Goal: Task Accomplishment & Management: Use online tool/utility

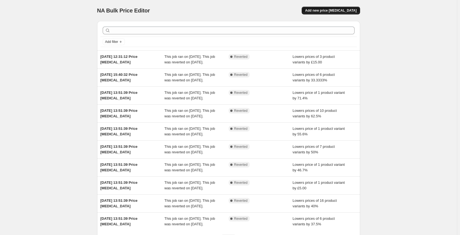
click at [351, 9] on span "Add new price [MEDICAL_DATA]" at bounding box center [331, 10] width 52 height 4
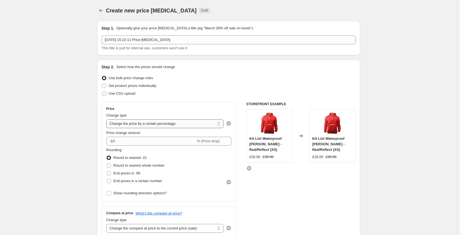
click at [147, 121] on select "Change the price to a certain amount Change the price by a certain amount Chang…" at bounding box center [165, 123] width 118 height 9
select select "to"
click at [108, 119] on select "Change the price to a certain amount Change the price by a certain amount Chang…" at bounding box center [165, 123] width 118 height 9
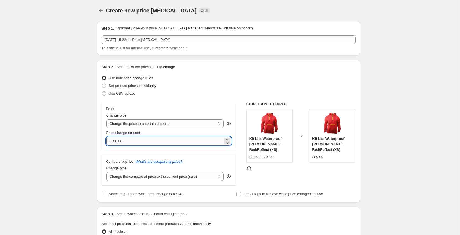
click at [130, 141] on input "80.00" at bounding box center [168, 141] width 110 height 9
drag, startPoint x: 134, startPoint y: 140, endPoint x: 113, endPoint y: 142, distance: 20.8
click at [113, 142] on div "£ 80.00" at bounding box center [169, 141] width 126 height 9
type input "35.00"
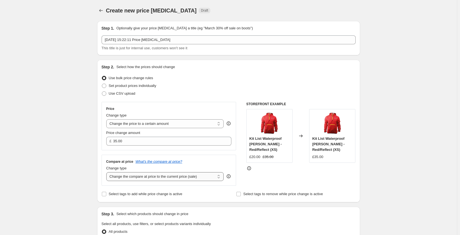
click at [125, 179] on select "Change the compare at price to the current price (sale) Change the compare at p…" at bounding box center [165, 176] width 118 height 9
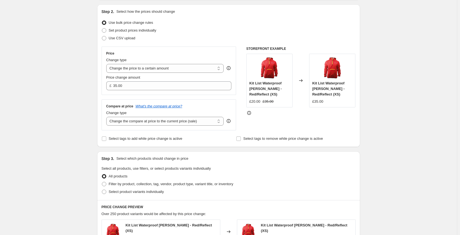
scroll to position [111, 0]
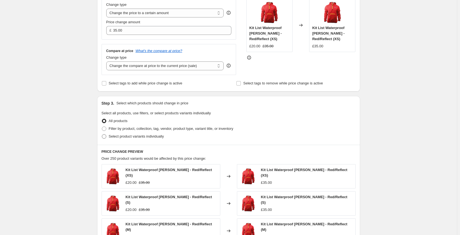
click at [106, 139] on span at bounding box center [104, 136] width 4 height 4
click at [102, 135] on input "Select product variants individually" at bounding box center [102, 134] width 0 height 0
radio input "true"
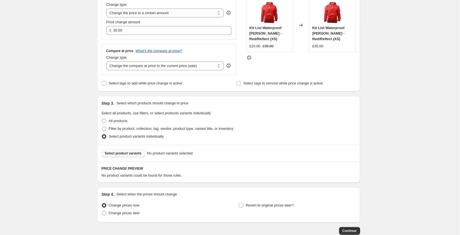
click at [118, 154] on span "Select product variants" at bounding box center [123, 153] width 37 height 4
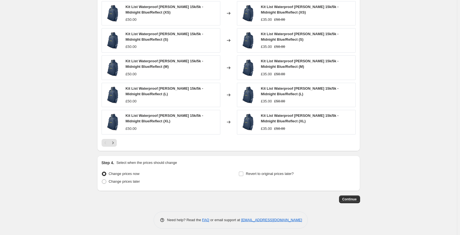
scroll to position [293, 0]
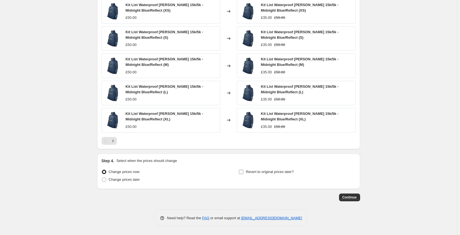
click at [270, 174] on span "Revert to original prices later?" at bounding box center [270, 172] width 48 height 4
click at [244, 174] on input "Revert to original prices later?" at bounding box center [241, 172] width 4 height 4
checkbox input "true"
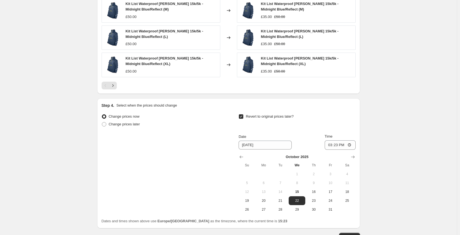
scroll to position [349, 0]
click at [330, 200] on span "24" at bounding box center [331, 200] width 12 height 4
type input "[DATE]"
click at [340, 145] on input "15:23" at bounding box center [340, 144] width 31 height 9
type input "23:59"
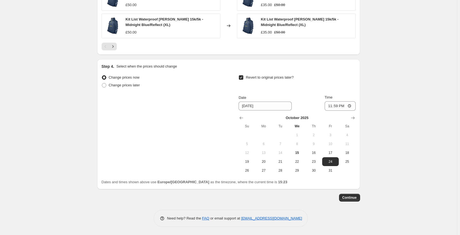
scroll to position [388, 0]
drag, startPoint x: 351, startPoint y: 198, endPoint x: 378, endPoint y: 163, distance: 43.7
click at [329, 151] on span "17" at bounding box center [331, 152] width 12 height 4
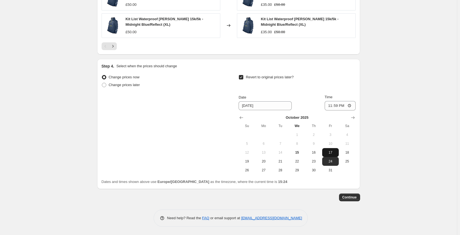
type input "[DATE]"
click at [352, 198] on span "Continue" at bounding box center [350, 197] width 14 height 4
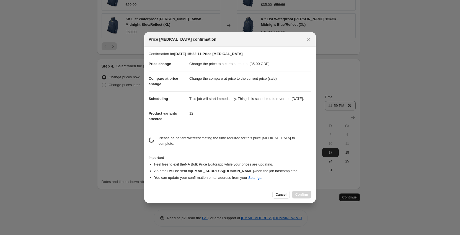
scroll to position [0, 0]
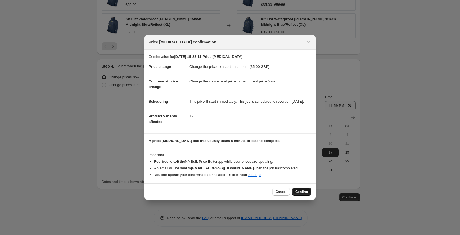
click at [306, 194] on span "Confirm" at bounding box center [302, 192] width 13 height 4
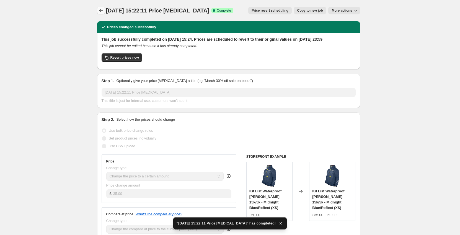
click at [101, 10] on icon "Price change jobs" at bounding box center [101, 11] width 6 height 6
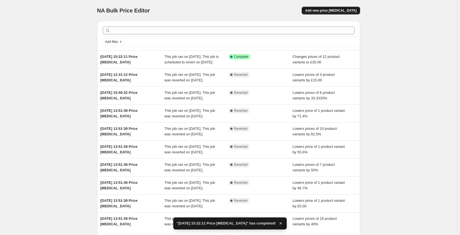
click at [342, 12] on span "Add new price [MEDICAL_DATA]" at bounding box center [331, 10] width 52 height 4
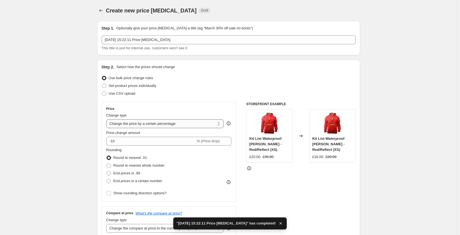
click at [140, 120] on select "Change the price to a certain amount Change the price by a certain amount Chang…" at bounding box center [165, 123] width 118 height 9
select select "to"
click at [108, 119] on select "Change the price to a certain amount Change the price by a certain amount Chang…" at bounding box center [165, 123] width 118 height 9
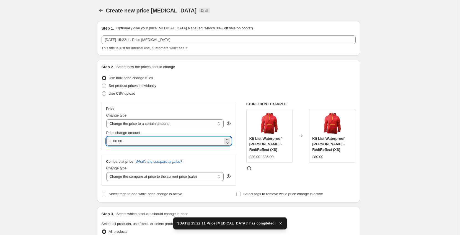
click at [131, 144] on input "80.00" at bounding box center [168, 141] width 110 height 9
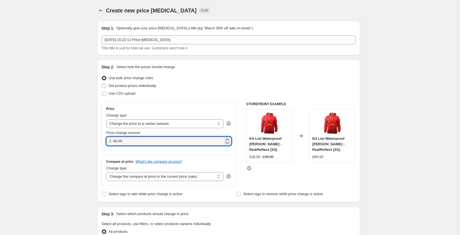
drag, startPoint x: 131, startPoint y: 144, endPoint x: 105, endPoint y: 145, distance: 26.3
click at [105, 145] on div "Price Change type Change the price to a certain amount Change the price by a ce…" at bounding box center [169, 126] width 135 height 48
type input "30.00"
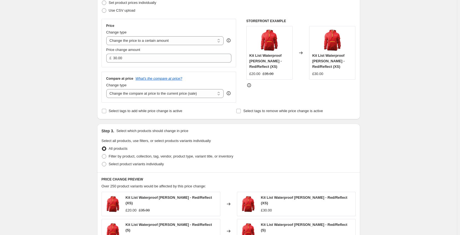
scroll to position [139, 0]
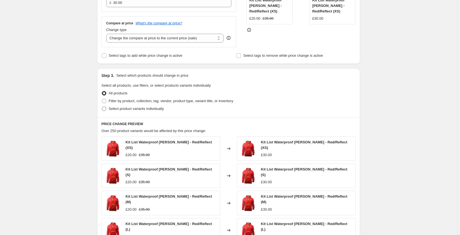
click at [106, 110] on span at bounding box center [104, 109] width 4 height 4
click at [102, 107] on input "Select product variants individually" at bounding box center [102, 107] width 0 height 0
radio input "true"
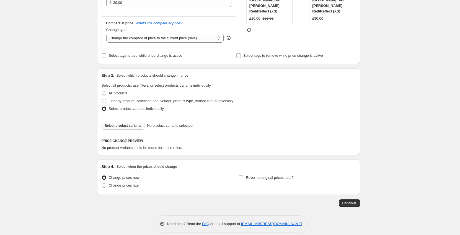
click at [116, 129] on button "Select product variants" at bounding box center [124, 126] width 44 height 8
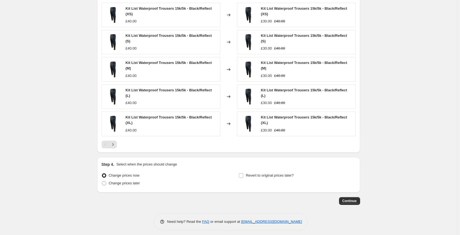
scroll to position [290, 0]
click at [244, 173] on input "Revert to original prices later?" at bounding box center [241, 175] width 4 height 4
checkbox input "true"
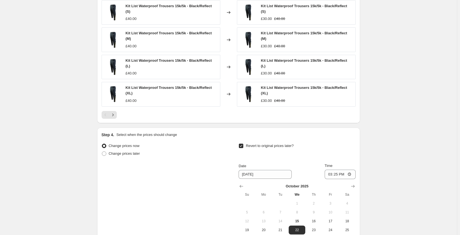
scroll to position [345, 0]
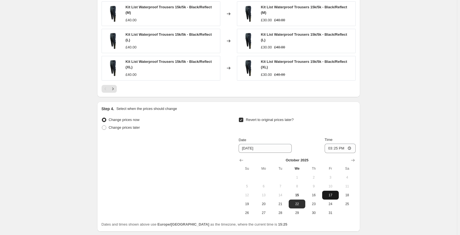
click at [335, 193] on span "17" at bounding box center [331, 195] width 12 height 4
type input "[DATE]"
click at [337, 144] on input "15:25" at bounding box center [340, 148] width 31 height 9
type input "23:59"
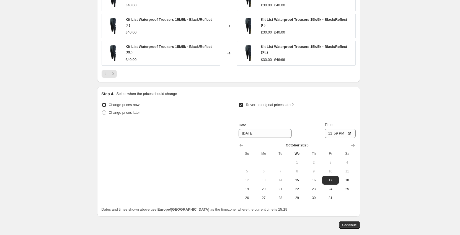
scroll to position [384, 0]
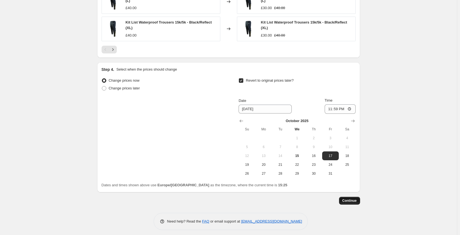
click at [347, 199] on span "Continue" at bounding box center [350, 201] width 14 height 4
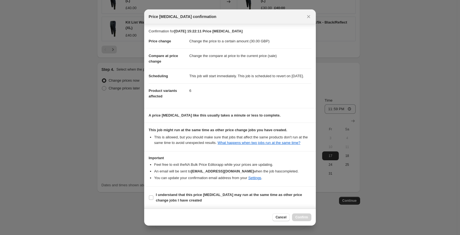
scroll to position [4, 0]
click at [154, 198] on label "I understand that this price [MEDICAL_DATA] may run at the same time as other p…" at bounding box center [230, 197] width 163 height 13
click at [153, 198] on input "I understand that this price [MEDICAL_DATA] may run at the same time as other p…" at bounding box center [151, 198] width 4 height 4
checkbox input "true"
click at [305, 217] on span "Confirm" at bounding box center [302, 217] width 13 height 4
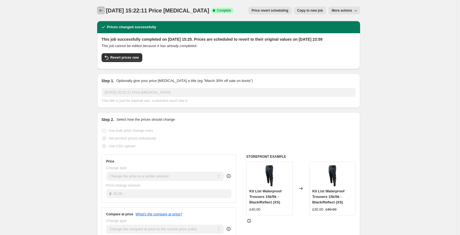
click at [104, 13] on icon "Price change jobs" at bounding box center [101, 11] width 6 height 6
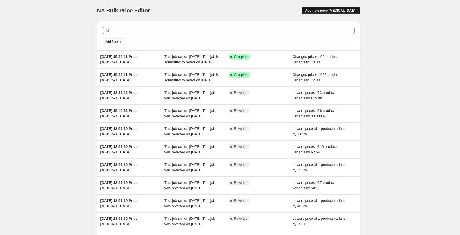
click at [343, 8] on button "Add new price [MEDICAL_DATA]" at bounding box center [331, 11] width 58 height 8
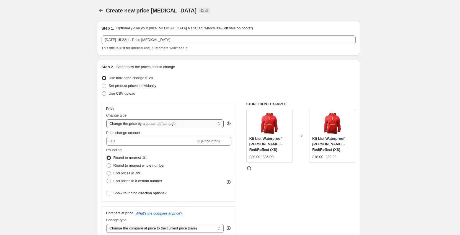
click at [149, 124] on select "Change the price to a certain amount Change the price by a certain amount Chang…" at bounding box center [165, 123] width 118 height 9
select select "to"
click at [108, 119] on select "Change the price to a certain amount Change the price by a certain amount Chang…" at bounding box center [165, 123] width 118 height 9
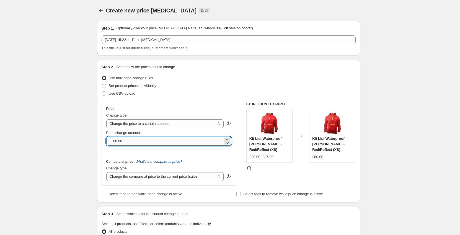
click at [127, 140] on input "80.00" at bounding box center [168, 141] width 110 height 9
drag, startPoint x: 127, startPoint y: 142, endPoint x: 112, endPoint y: 141, distance: 15.6
click at [112, 141] on div "£ 80.00" at bounding box center [169, 141] width 126 height 9
type input "15.00"
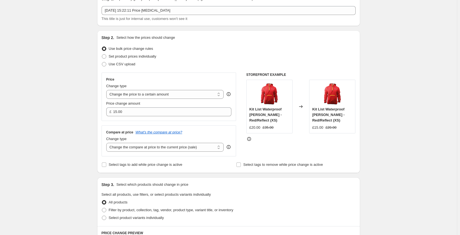
scroll to position [83, 0]
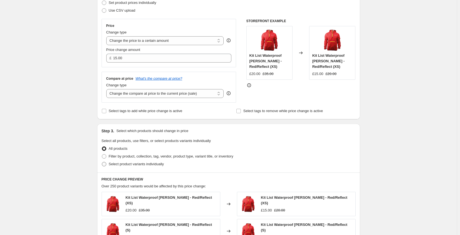
click at [124, 162] on span "Select product variants individually" at bounding box center [136, 164] width 55 height 4
click at [102, 162] on input "Select product variants individually" at bounding box center [102, 162] width 0 height 0
radio input "true"
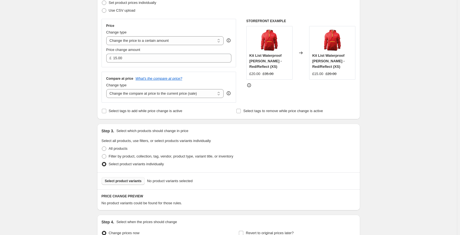
click at [135, 184] on button "Select product variants" at bounding box center [124, 181] width 44 height 8
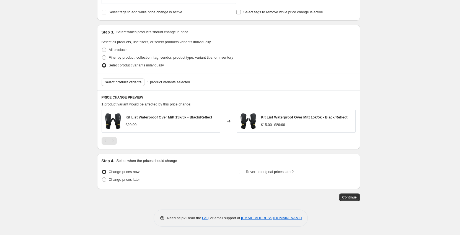
scroll to position [182, 0]
click at [259, 172] on span "Revert to original prices later?" at bounding box center [270, 172] width 48 height 4
click at [244, 172] on input "Revert to original prices later?" at bounding box center [241, 172] width 4 height 4
checkbox input "true"
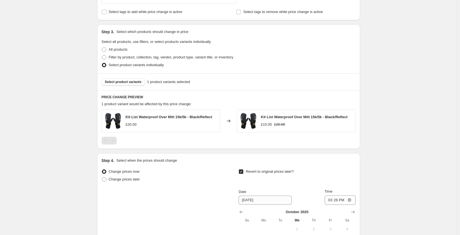
scroll to position [238, 0]
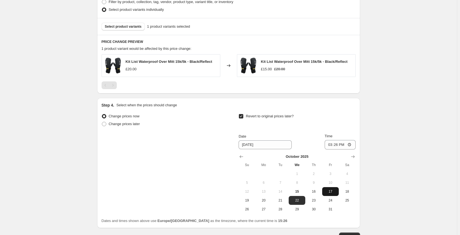
click at [331, 192] on span "17" at bounding box center [331, 192] width 12 height 4
type input "[DATE]"
click at [340, 147] on input "15:26" at bounding box center [340, 144] width 31 height 9
type input "23:59"
click at [391, 133] on div "Create new price [MEDICAL_DATA]. This page is ready Create new price [MEDICAL_D…" at bounding box center [228, 18] width 457 height 512
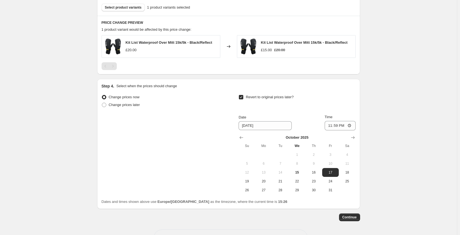
scroll to position [277, 0]
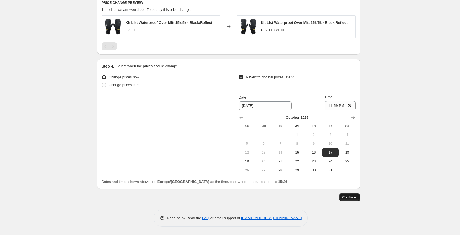
click at [349, 201] on button "Continue" at bounding box center [349, 198] width 21 height 8
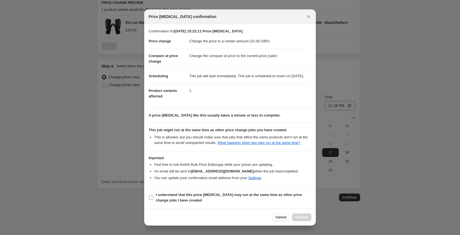
click at [153, 200] on input "I understand that this price [MEDICAL_DATA] may run at the same time as other p…" at bounding box center [151, 198] width 4 height 4
checkbox input "true"
click at [308, 219] on button "Confirm" at bounding box center [301, 218] width 19 height 8
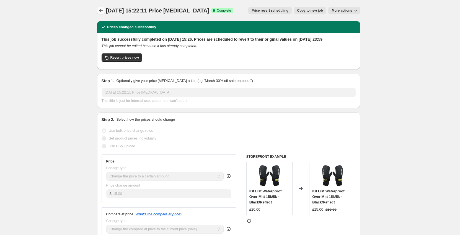
click at [102, 9] on icon "Price change jobs" at bounding box center [101, 11] width 6 height 6
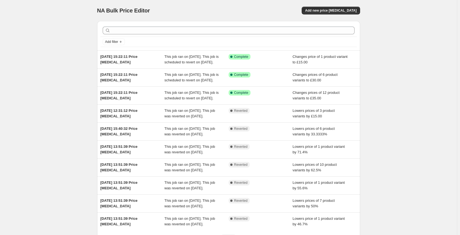
click at [401, 67] on div "NA Bulk Price Editor. This page is ready NA Bulk Price Editor Add new price [ME…" at bounding box center [228, 142] width 457 height 285
click at [436, 59] on div "NA Bulk Price Editor. This page is ready NA Bulk Price Editor Add new price [ME…" at bounding box center [228, 142] width 457 height 285
click at [27, 38] on div "NA Bulk Price Editor. This page is ready NA Bulk Price Editor Add new price [ME…" at bounding box center [228, 142] width 457 height 285
